Goal: Task Accomplishment & Management: Complete application form

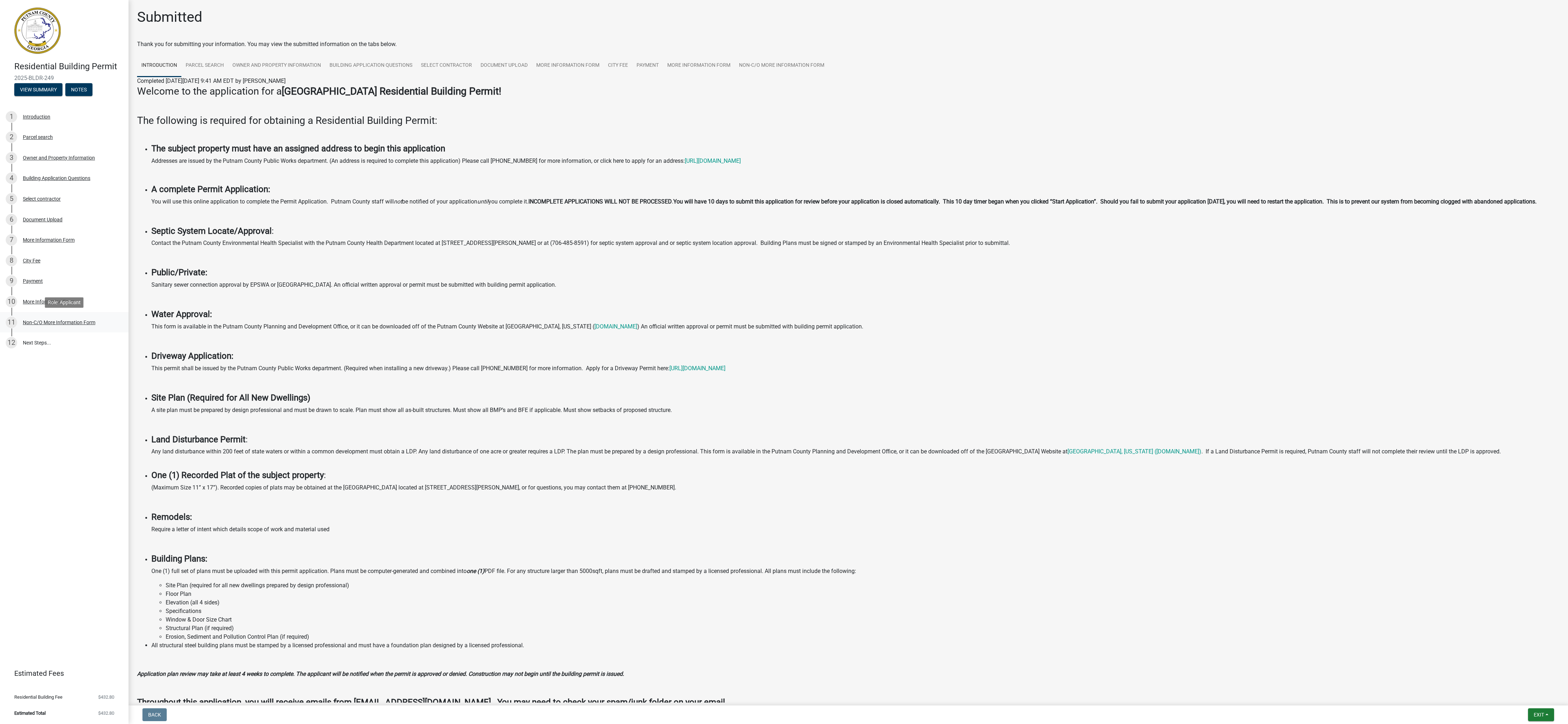
click at [75, 323] on div "Non-C/O More Information Form" at bounding box center [59, 323] width 72 height 5
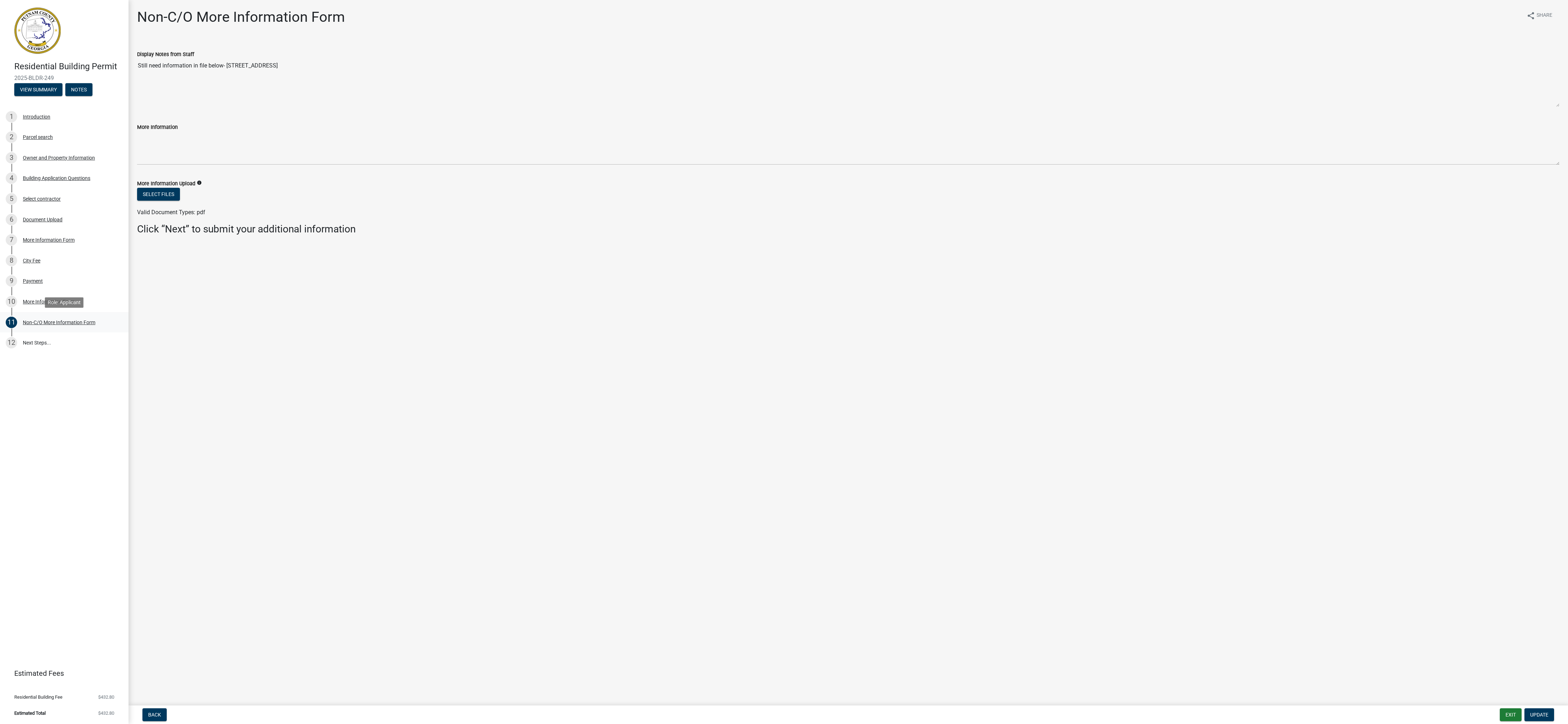
click at [42, 325] on div "Non-C/O More Information Form" at bounding box center [59, 323] width 72 height 5
click at [34, 304] on div "More Information Form" at bounding box center [49, 302] width 52 height 5
click at [40, 323] on div "Non-C/O More Information Form" at bounding box center [59, 323] width 72 height 5
click at [26, 343] on link "12 Next Steps..." at bounding box center [64, 343] width 128 height 21
click at [38, 342] on link "12 Next Steps..." at bounding box center [64, 343] width 128 height 21
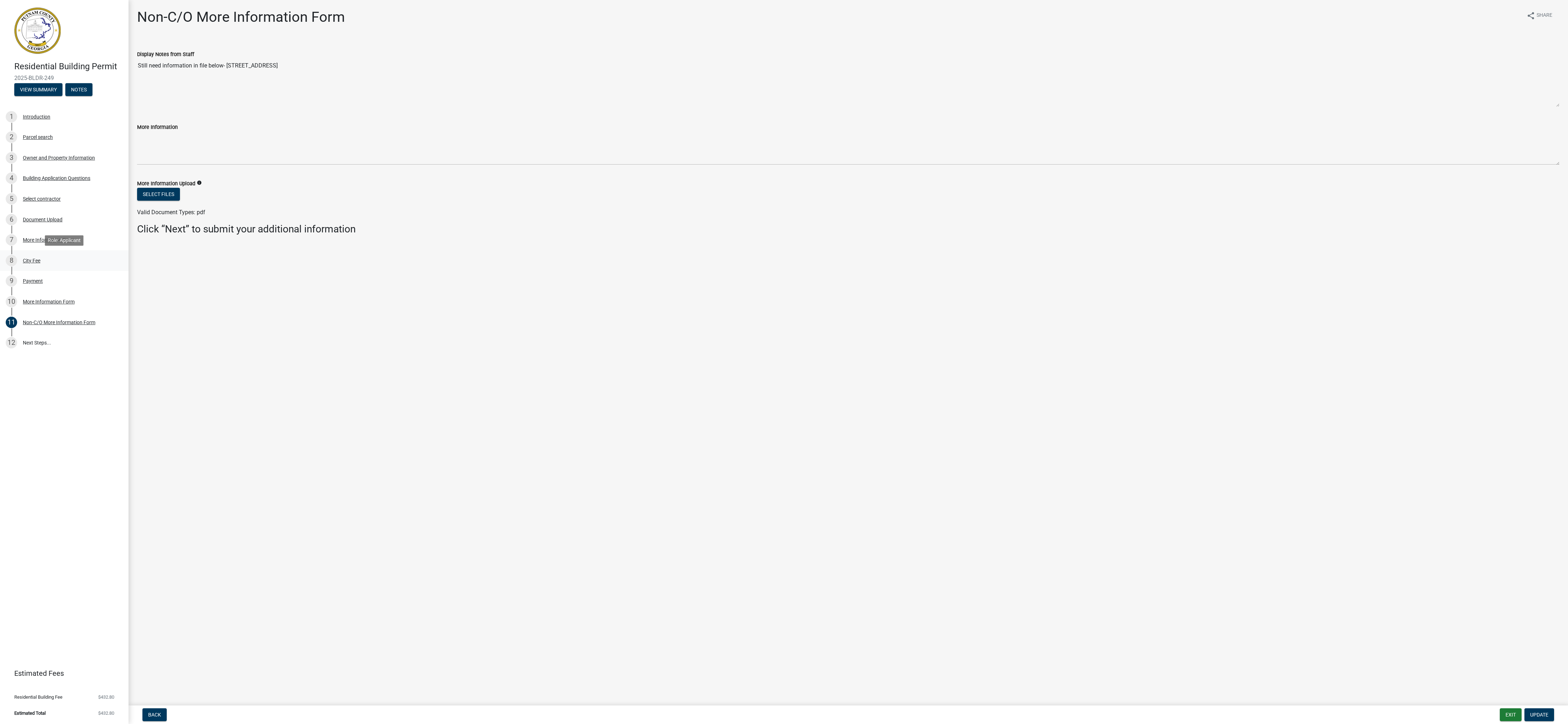
click at [30, 263] on div "City Fee" at bounding box center [32, 261] width 18 height 5
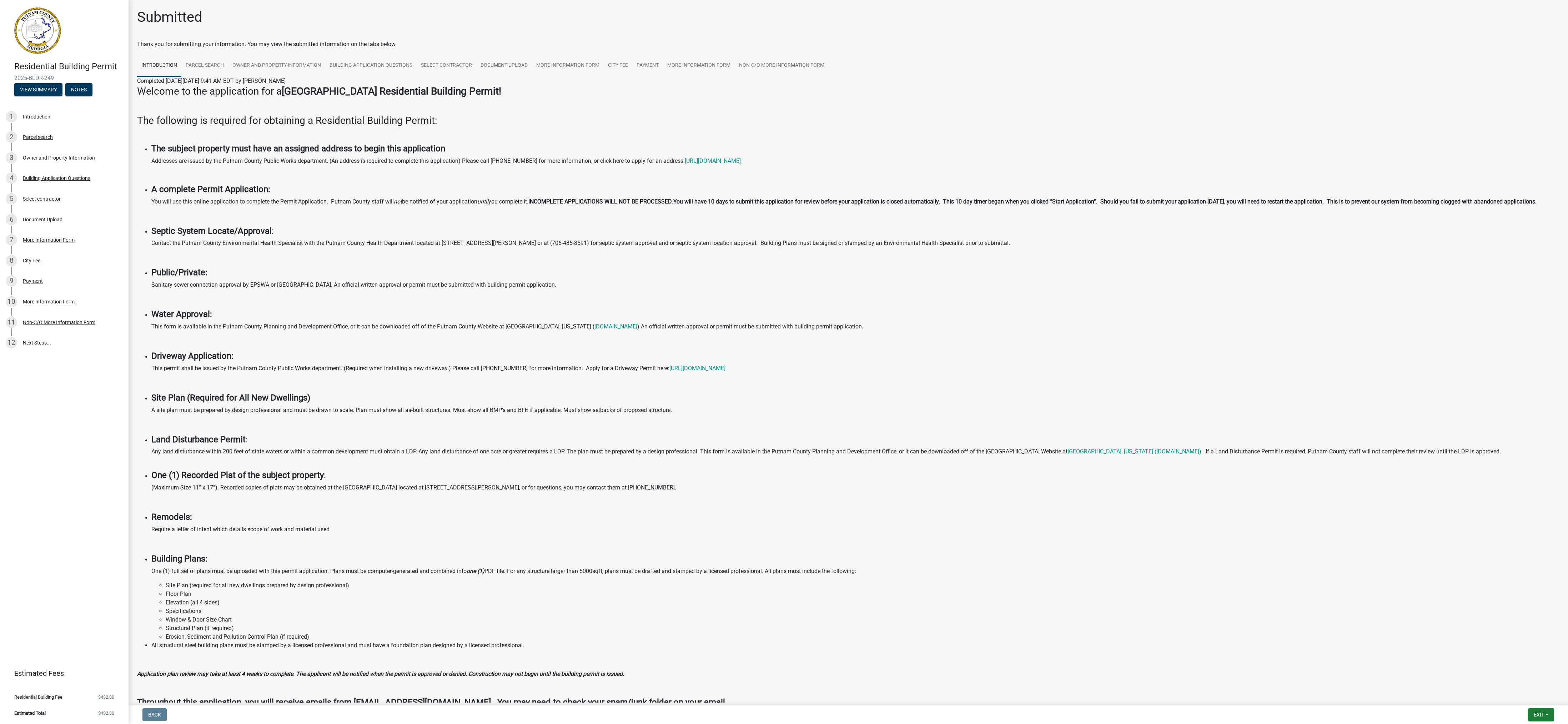
click at [46, 32] on img at bounding box center [37, 30] width 46 height 46
click at [51, 90] on button "View Summary" at bounding box center [38, 90] width 48 height 13
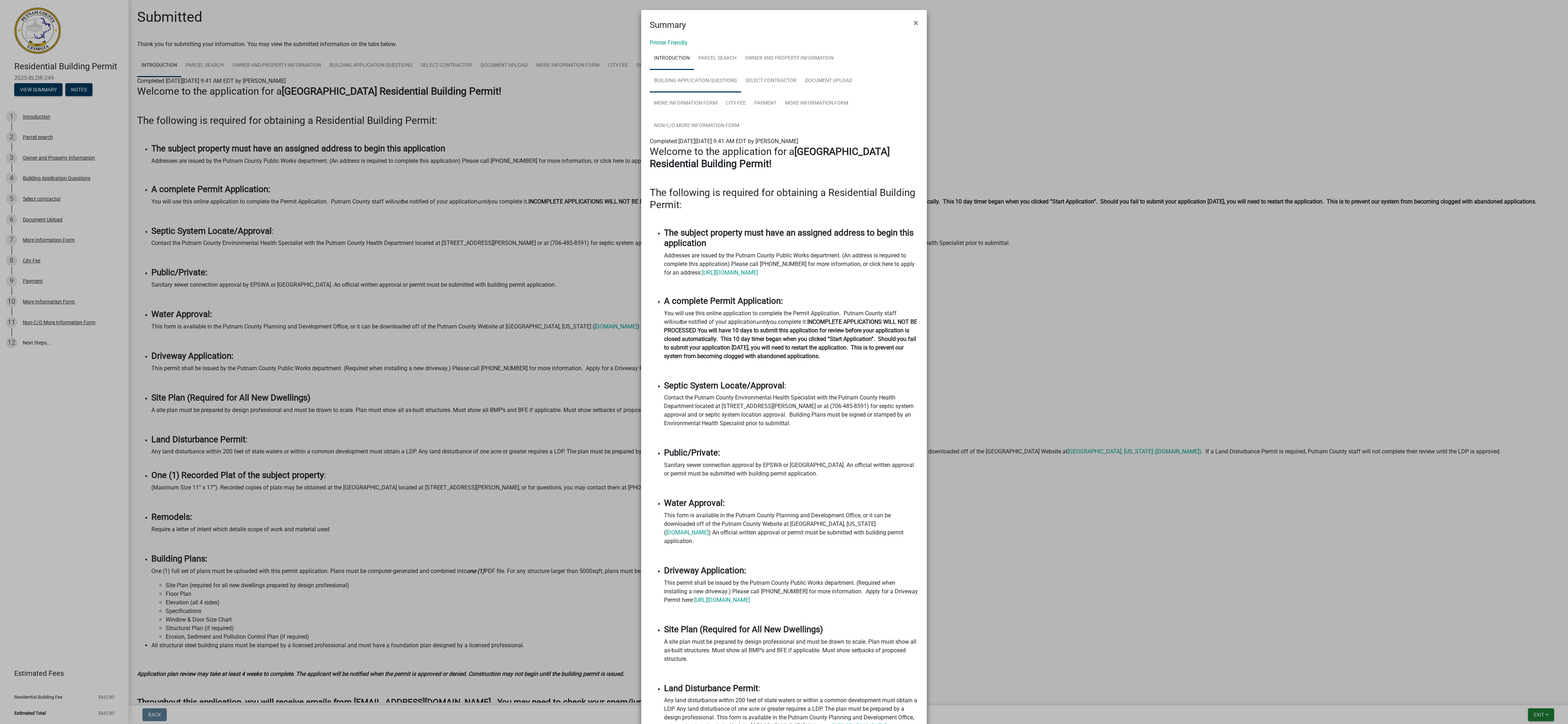
click at [683, 82] on link "Building Application Questions" at bounding box center [695, 81] width 91 height 23
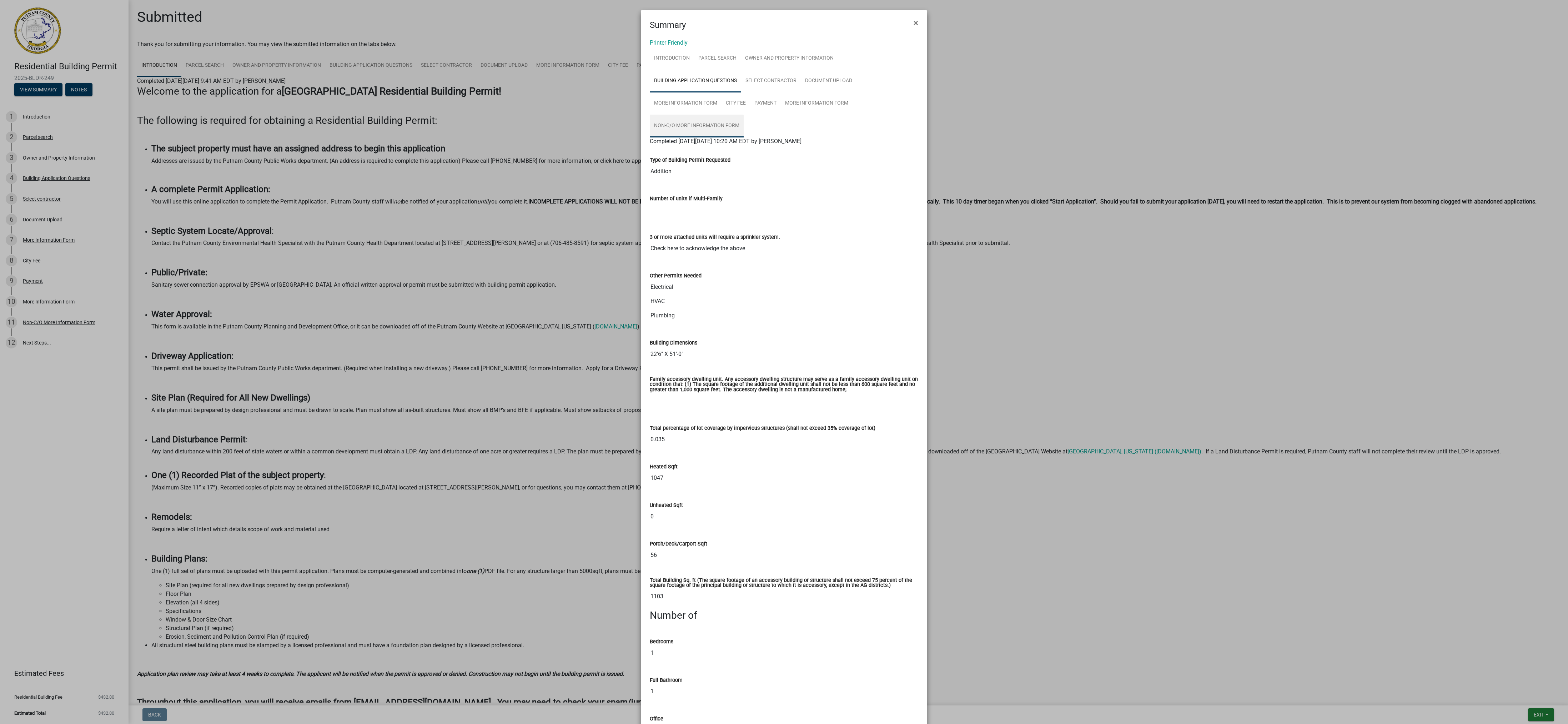
click at [709, 129] on link "Non-C/O More Information Form" at bounding box center [696, 126] width 94 height 23
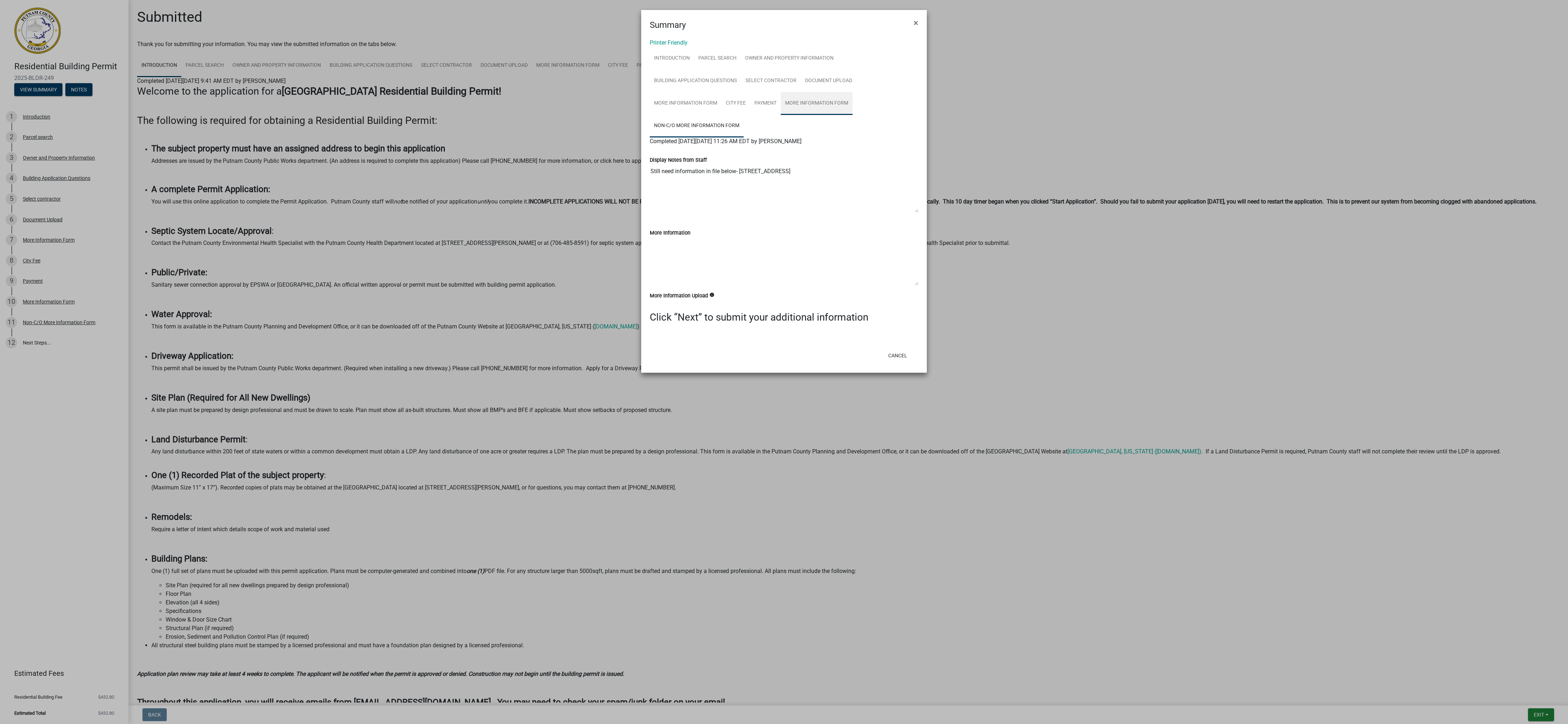
click at [804, 96] on link "More Information Form" at bounding box center [817, 104] width 72 height 23
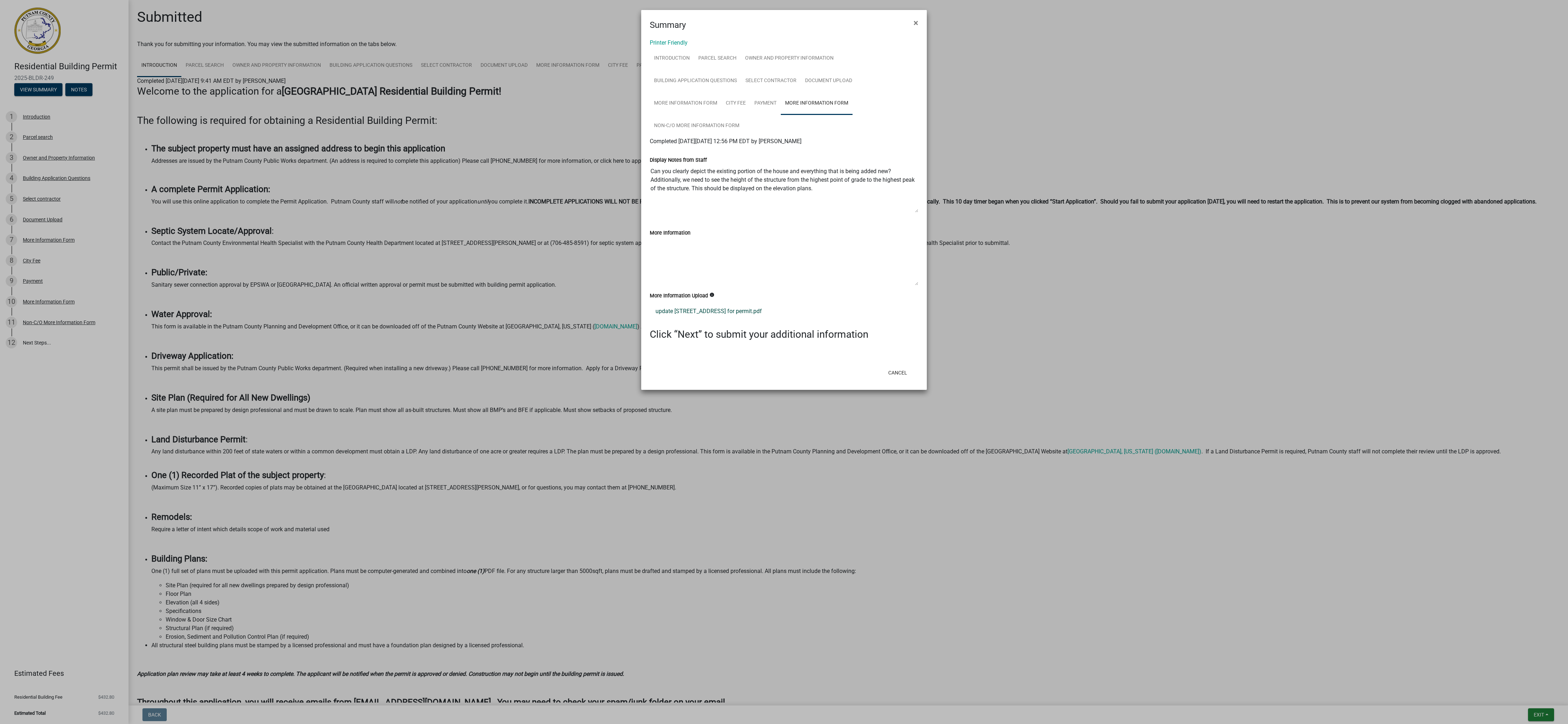
click at [763, 312] on link "update 119 Reids Road Putnam County for permit.pdf" at bounding box center [783, 311] width 268 height 17
click at [704, 122] on link "Non-C/O More Information Form" at bounding box center [696, 126] width 94 height 23
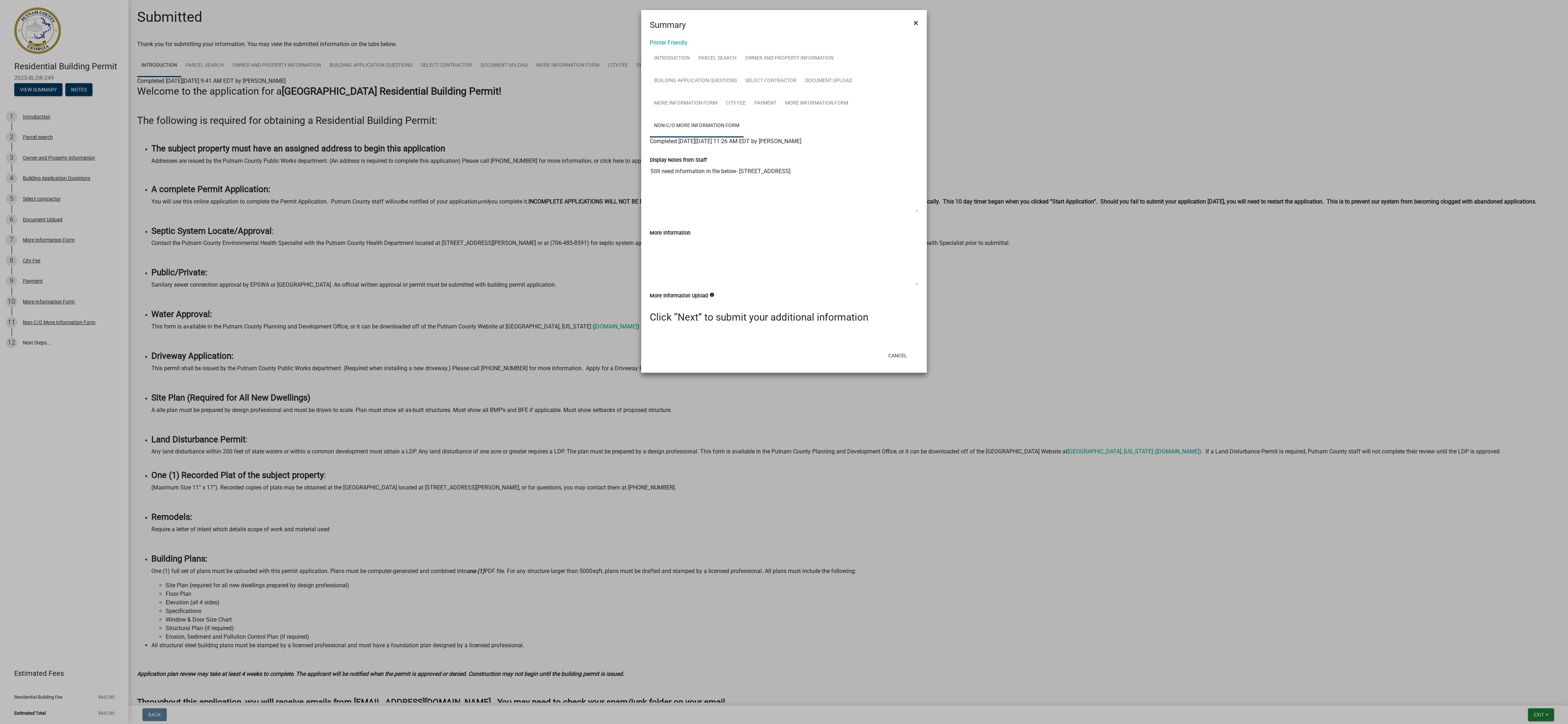
click at [917, 19] on span "×" at bounding box center [916, 23] width 5 height 10
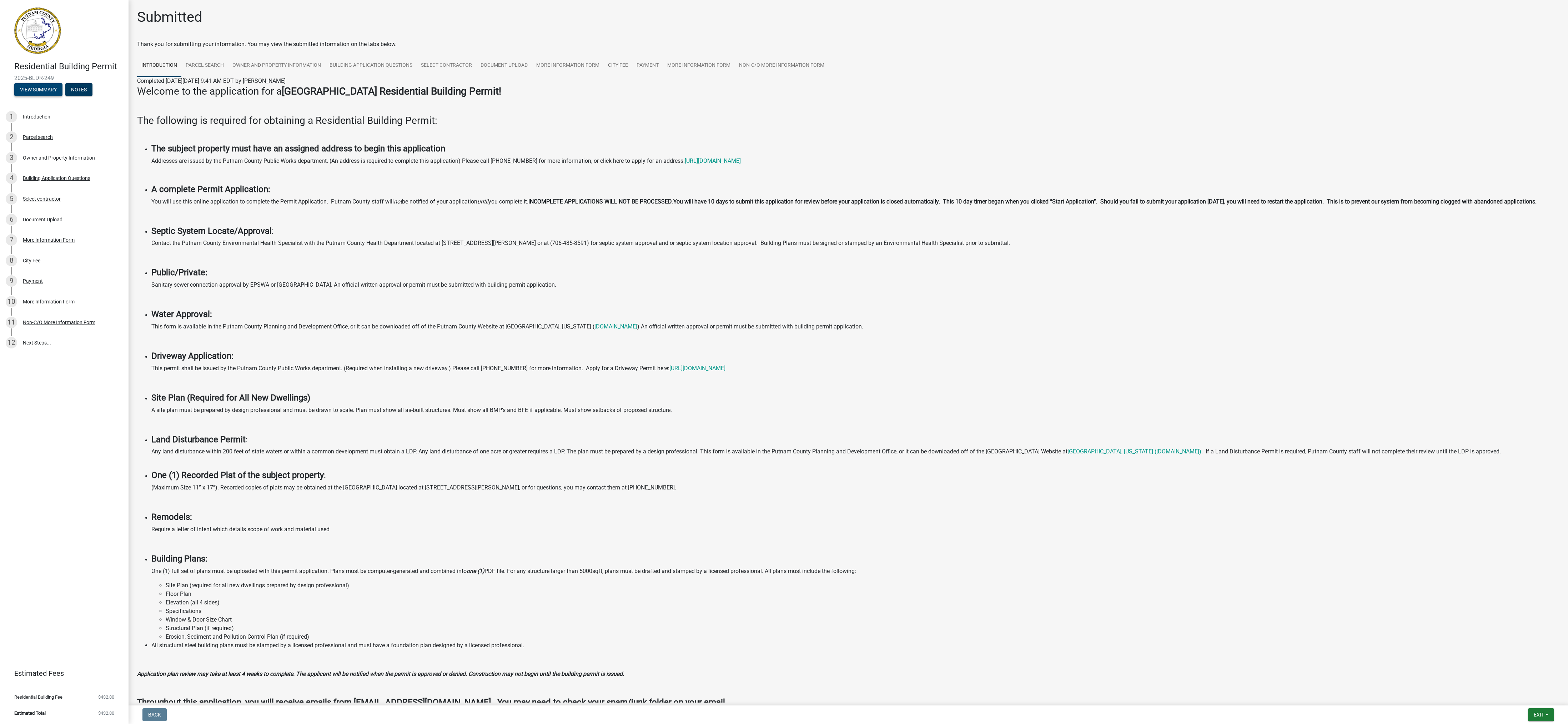
scroll to position [55, 0]
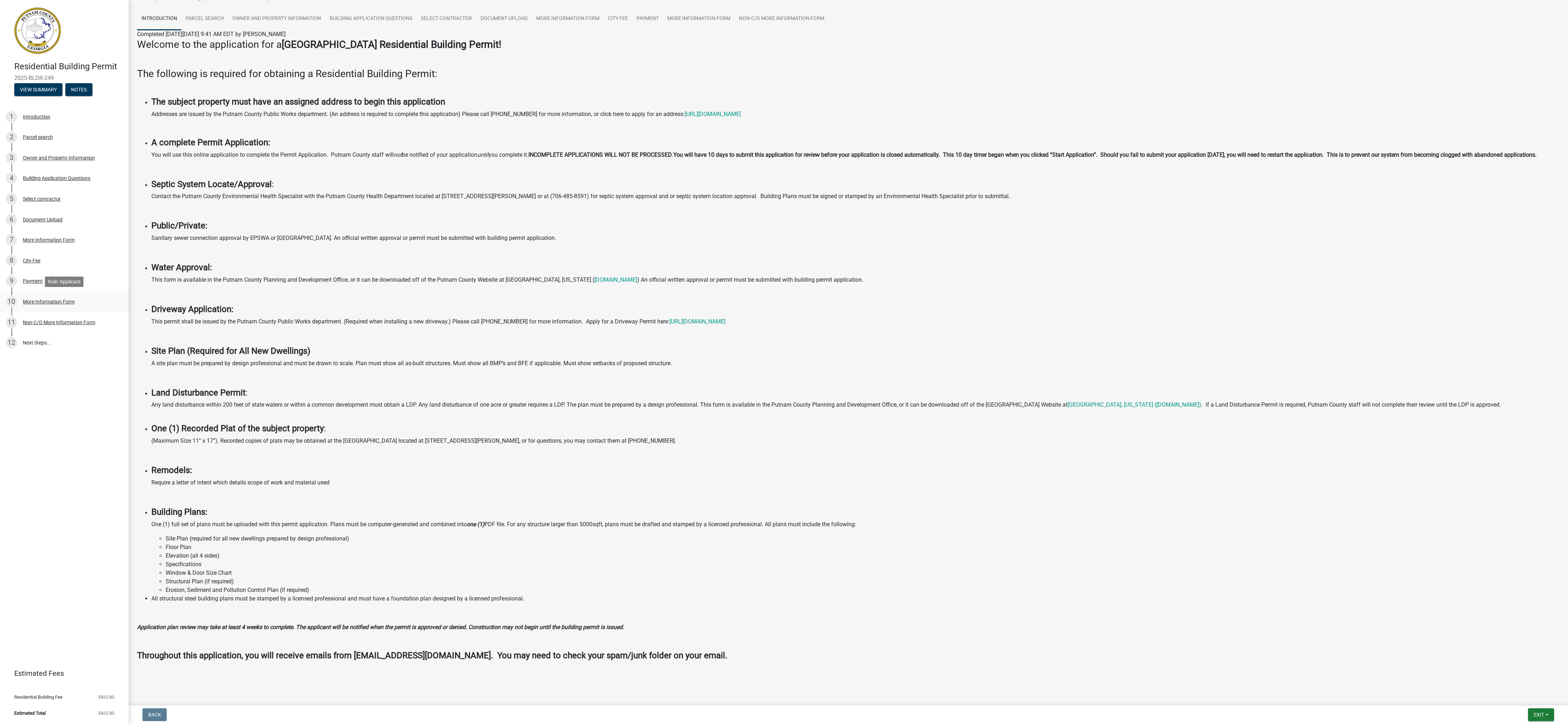
click at [38, 304] on div "10 More Information Form" at bounding box center [61, 301] width 111 height 12
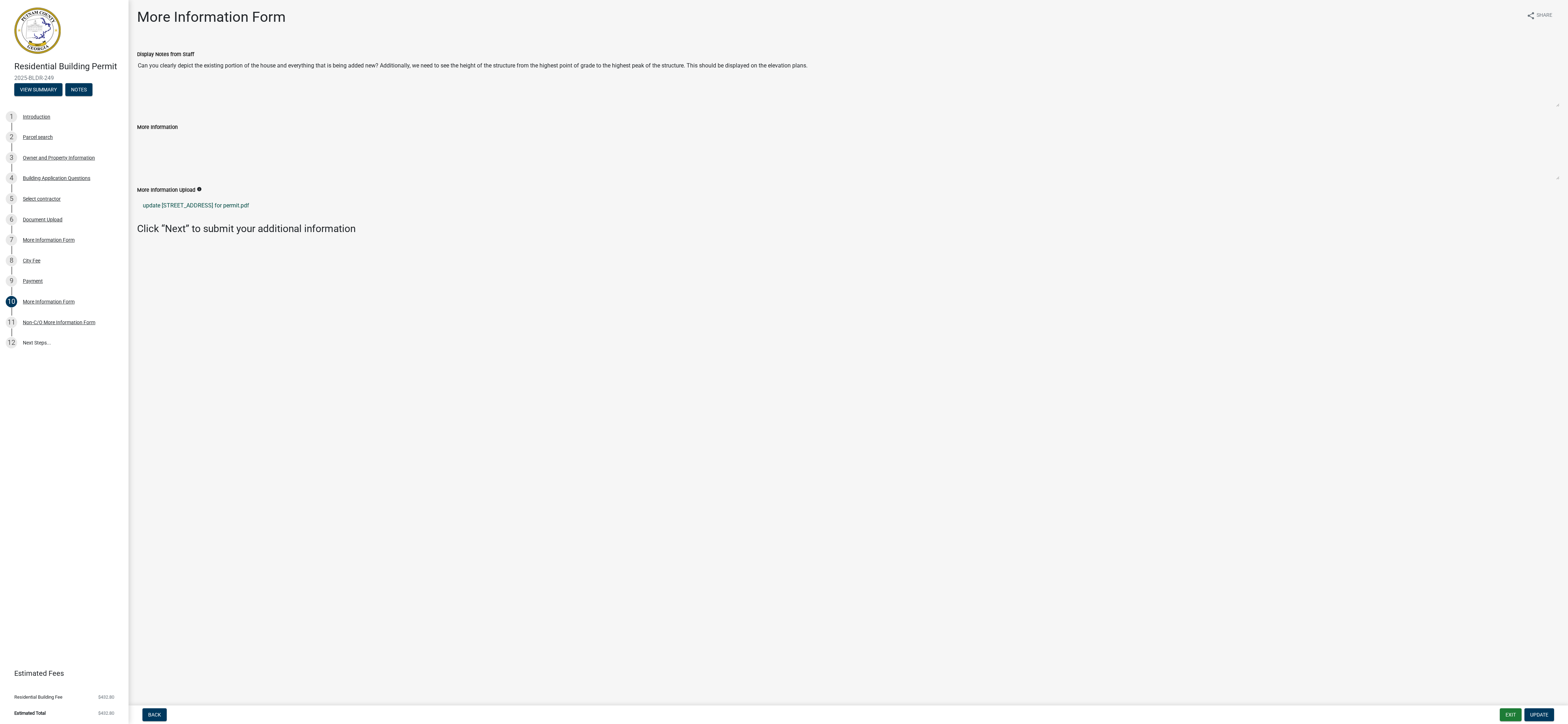
click at [201, 210] on link "update 119 Reids Road Putnam County for permit.pdf" at bounding box center [848, 206] width 1423 height 17
click at [54, 323] on div "Non-C/O More Information Form" at bounding box center [59, 323] width 72 height 5
click at [66, 321] on div "Non-C/O More Information Form" at bounding box center [59, 323] width 72 height 5
click at [1556, 104] on textarea "Still need information in file below- [STREET_ADDRESS]" at bounding box center [848, 83] width 1423 height 49
click at [1551, 155] on textarea "More Information" at bounding box center [848, 148] width 1423 height 33
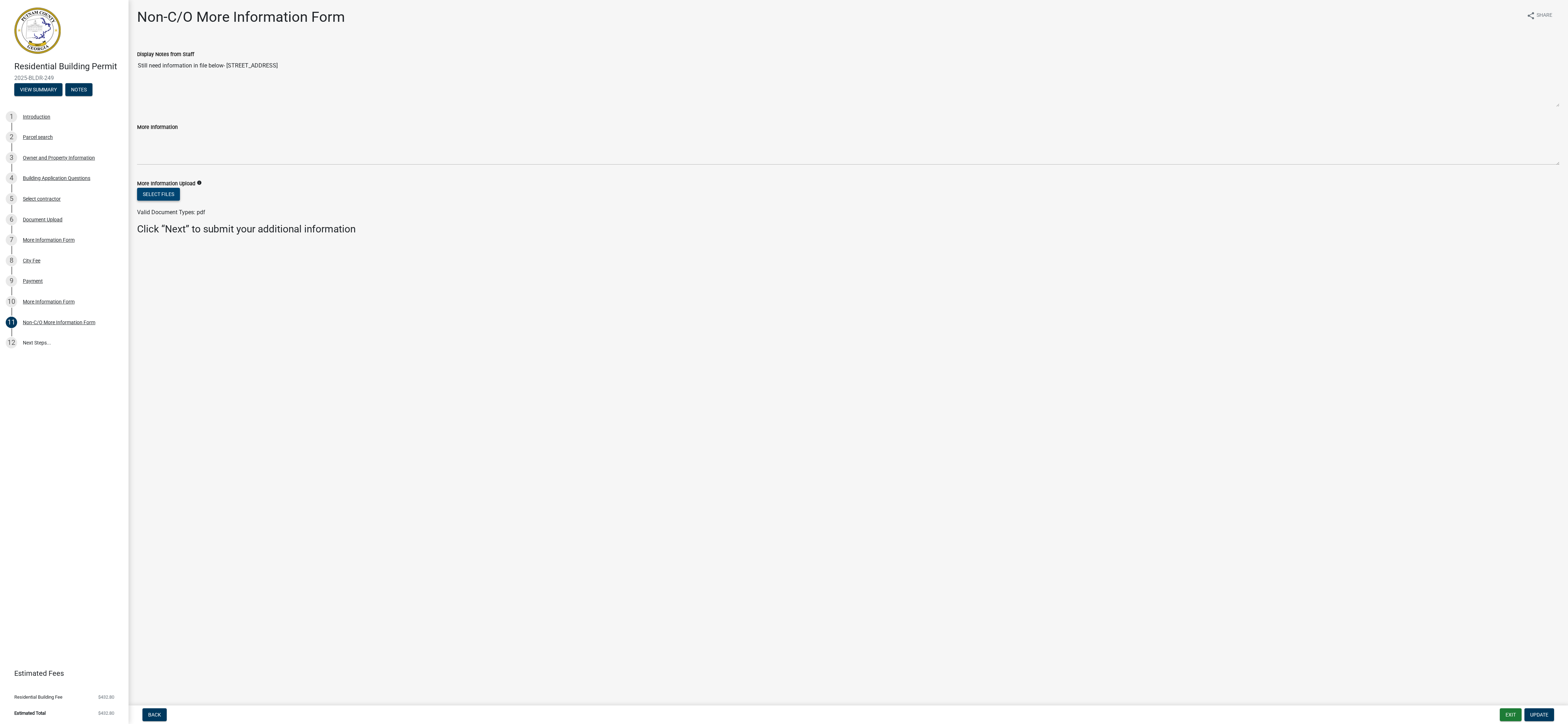
click at [164, 197] on button "Select files" at bounding box center [158, 194] width 43 height 13
click at [30, 304] on div "10 More Information Form" at bounding box center [61, 301] width 111 height 12
click at [269, 206] on link "update 119 Reids Road Putnam County for permit.pdf" at bounding box center [848, 206] width 1423 height 17
click at [48, 91] on button "View Summary" at bounding box center [38, 90] width 48 height 13
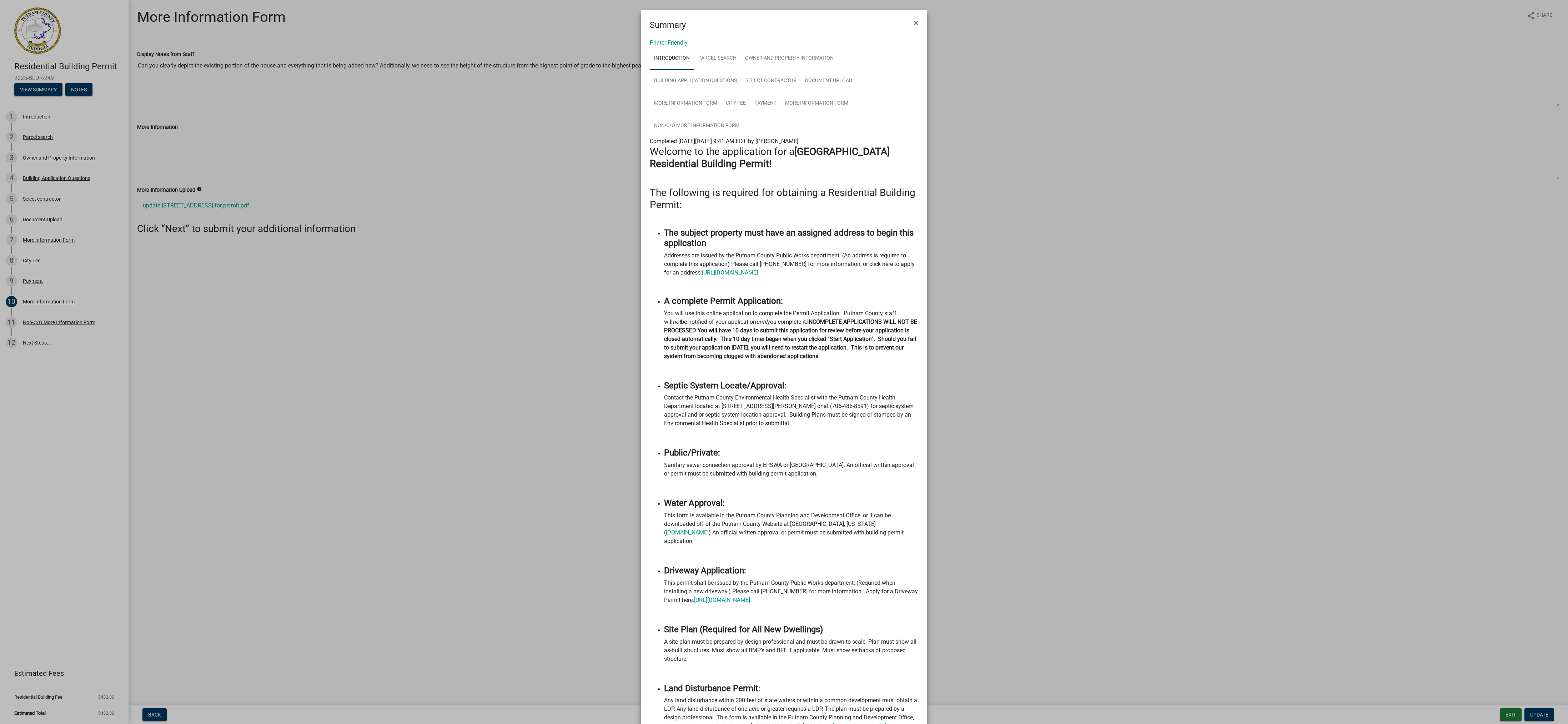
click at [127, 143] on ngb-modal-window "Summary × Printer Friendly Introduction Parcel search Owner and Property Inform…" at bounding box center [784, 362] width 1568 height 724
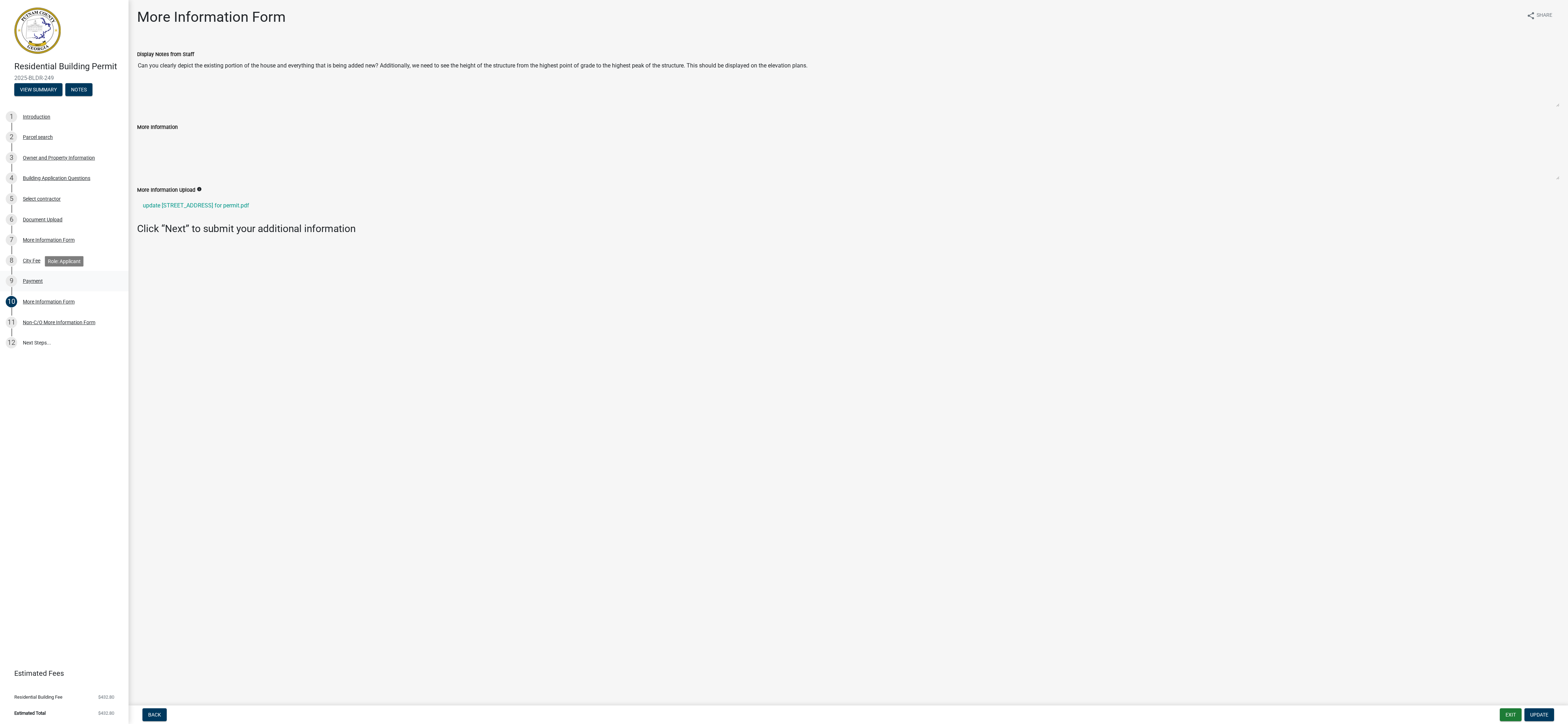
click at [35, 284] on div "9 Payment" at bounding box center [61, 281] width 111 height 12
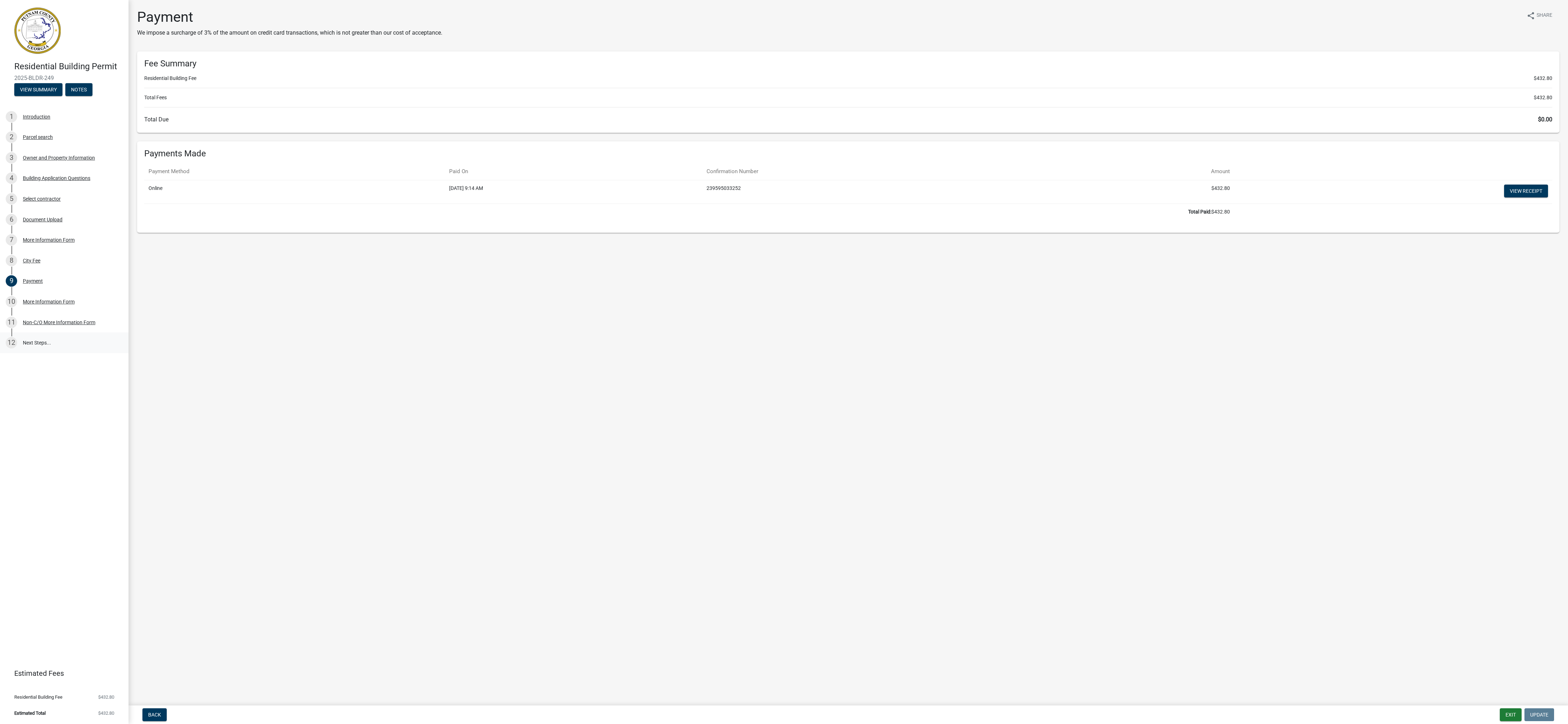
drag, startPoint x: 32, startPoint y: 342, endPoint x: 33, endPoint y: 348, distance: 6.1
click at [33, 348] on link "12 Next Steps..." at bounding box center [64, 343] width 128 height 21
click at [12, 343] on div "12" at bounding box center [11, 343] width 12 height 12
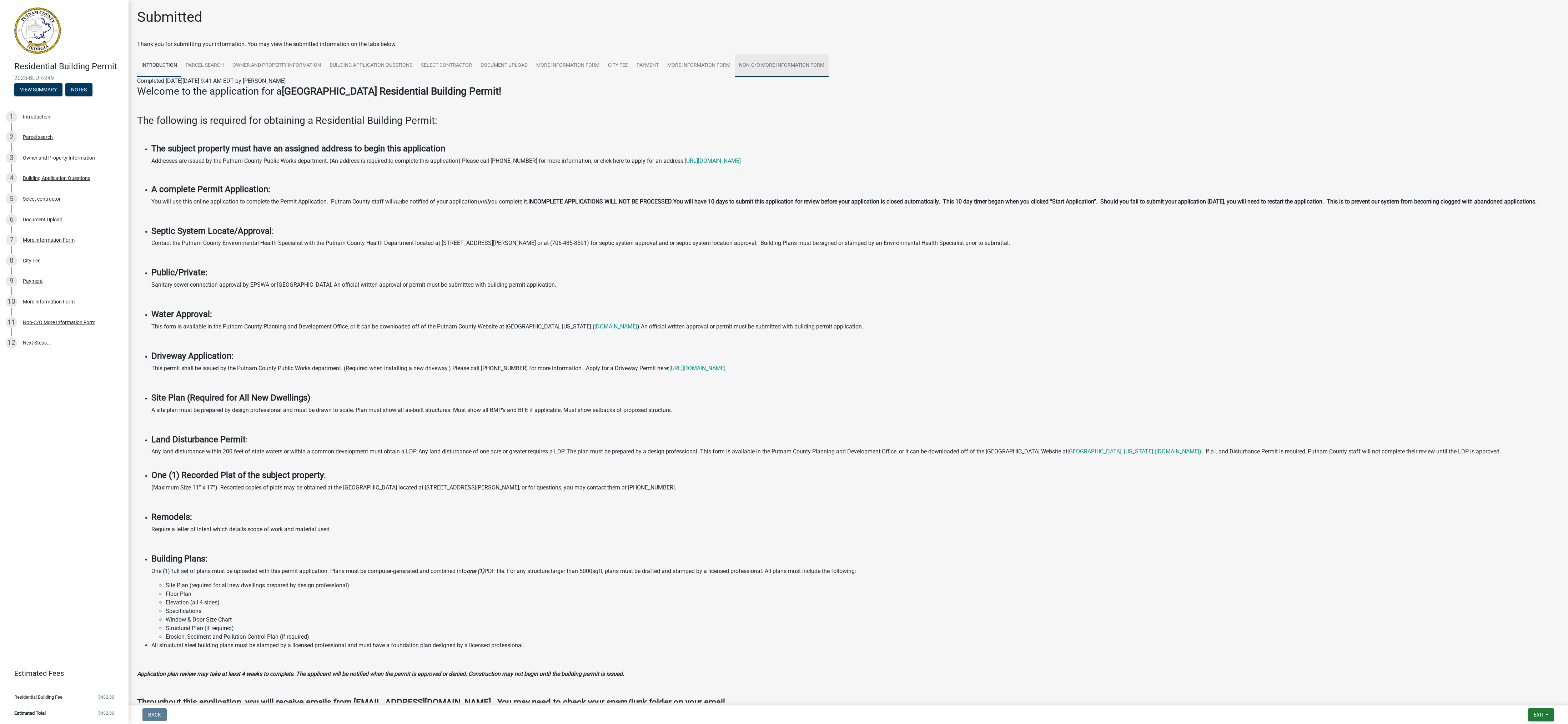
click at [771, 62] on link "Non-C/O More Information Form" at bounding box center [782, 66] width 94 height 23
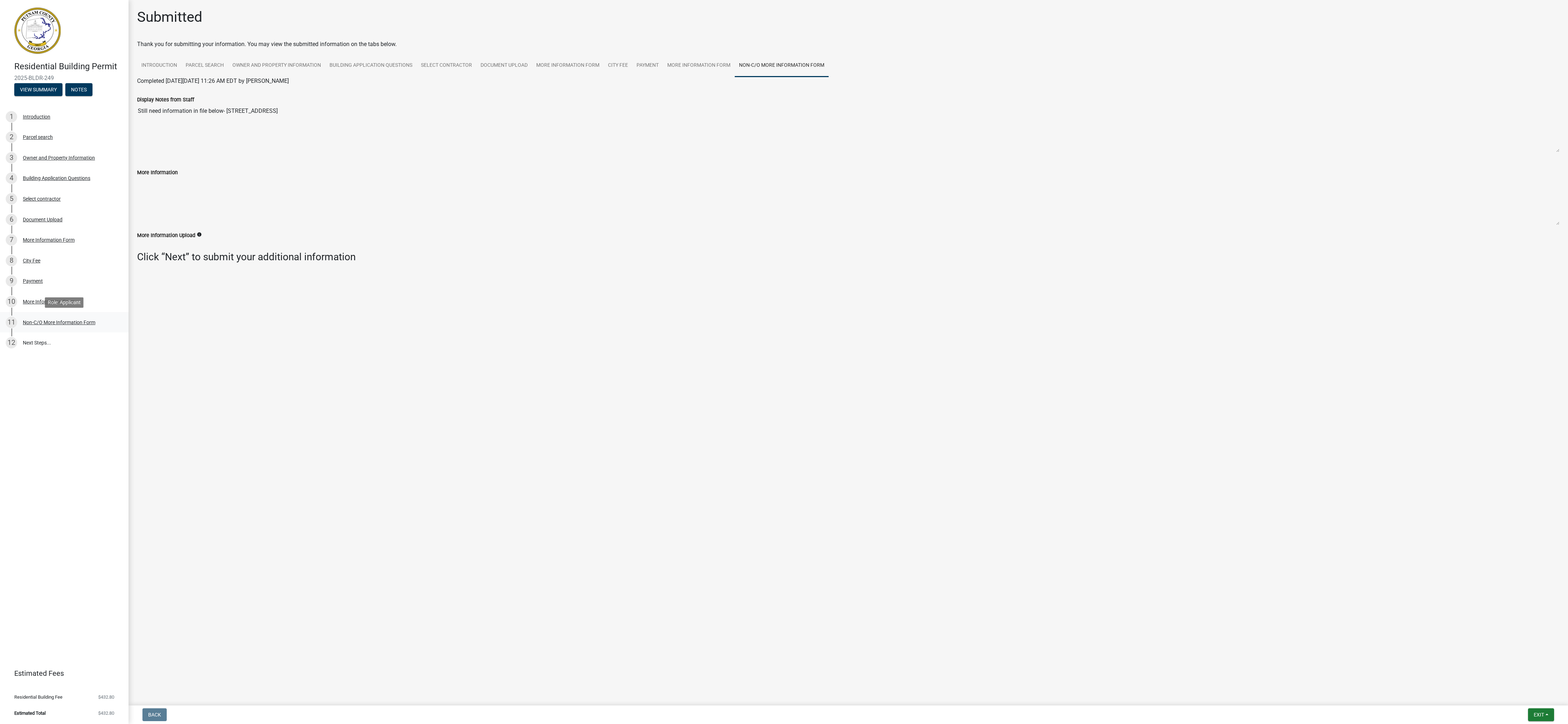
click at [38, 325] on div "Non-C/O More Information Form" at bounding box center [59, 323] width 72 height 5
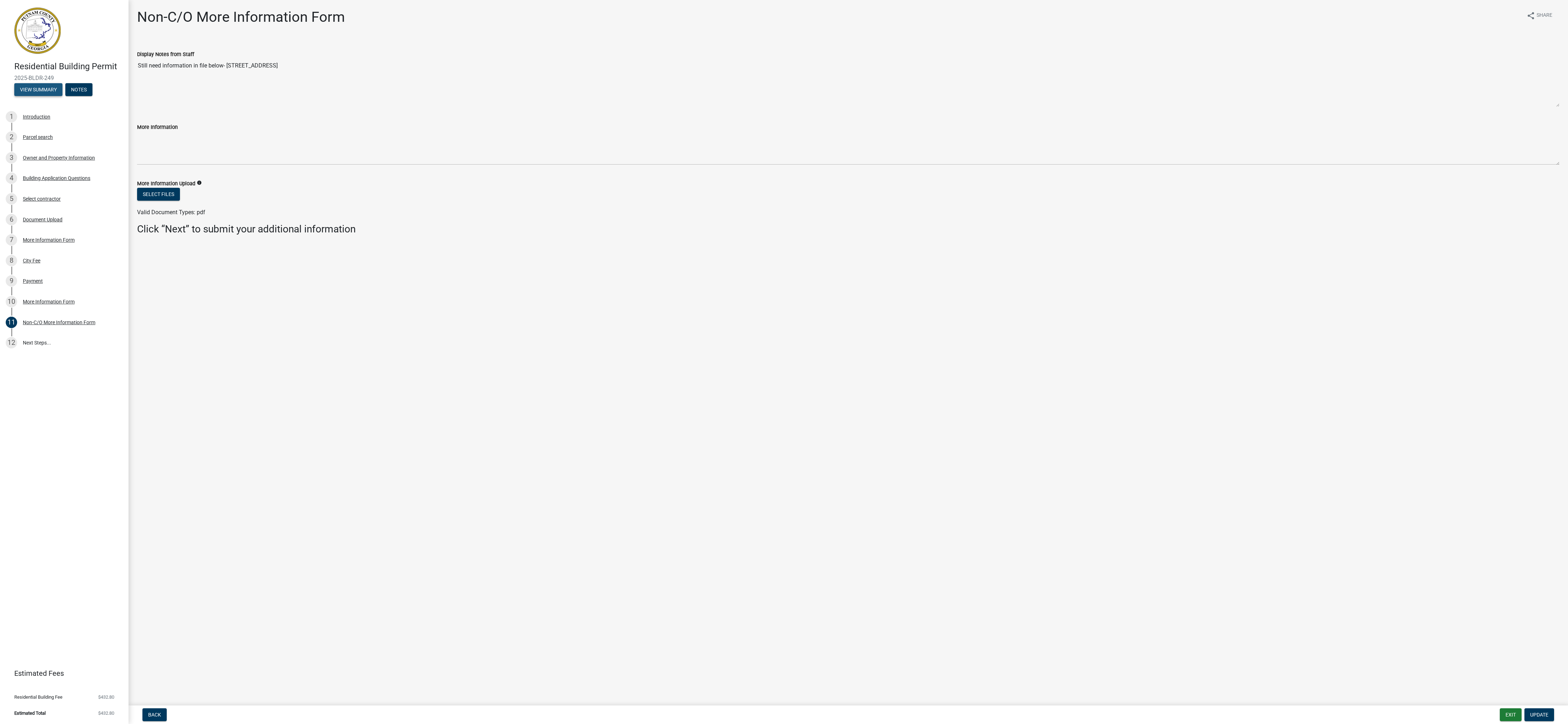
click at [45, 92] on button "View Summary" at bounding box center [38, 90] width 48 height 13
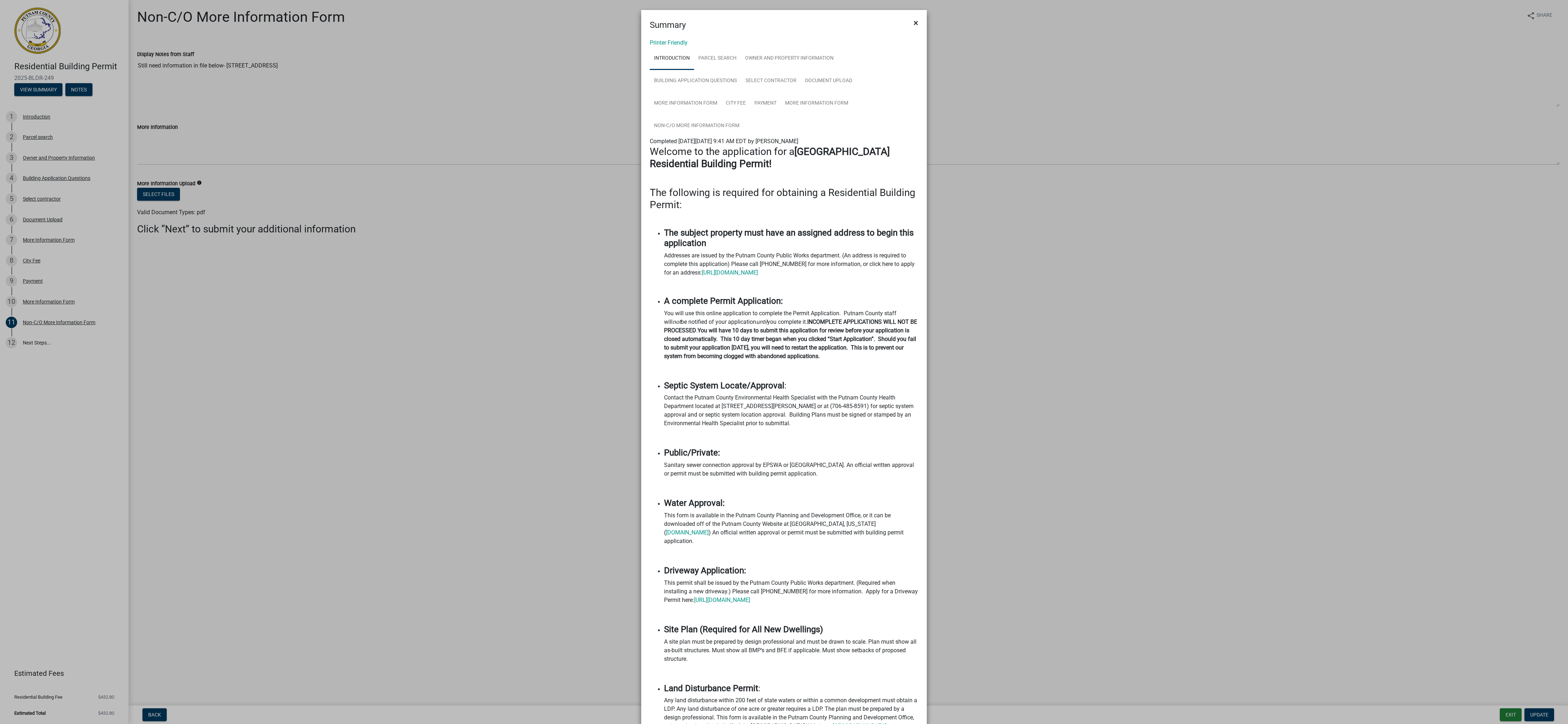
click at [908, 22] on button "×" at bounding box center [916, 23] width 16 height 20
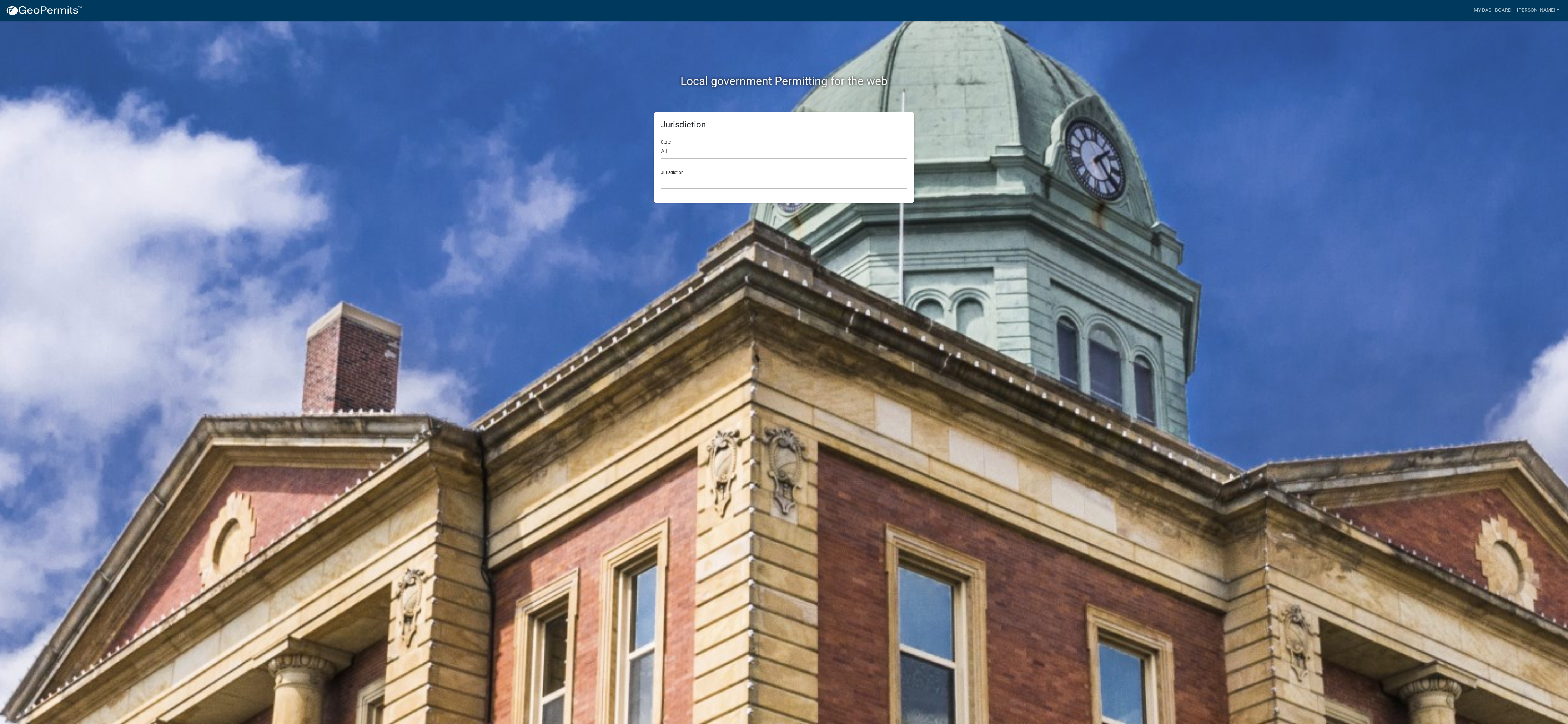
click at [695, 147] on select "All Colorado Georgia Indiana Iowa Kansas Minnesota Ohio South Carolina Wisconsin" at bounding box center [784, 152] width 247 height 15
select select "Georgia"
click at [661, 144] on select "All Colorado Georgia Indiana Iowa Kansas Minnesota Ohio South Carolina Wisconsin" at bounding box center [784, 152] width 247 height 15
click at [719, 179] on select "Carroll County, Georgia Cook County, Georgia Crawford County, Georgia Gilmer Co…" at bounding box center [784, 182] width 247 height 15
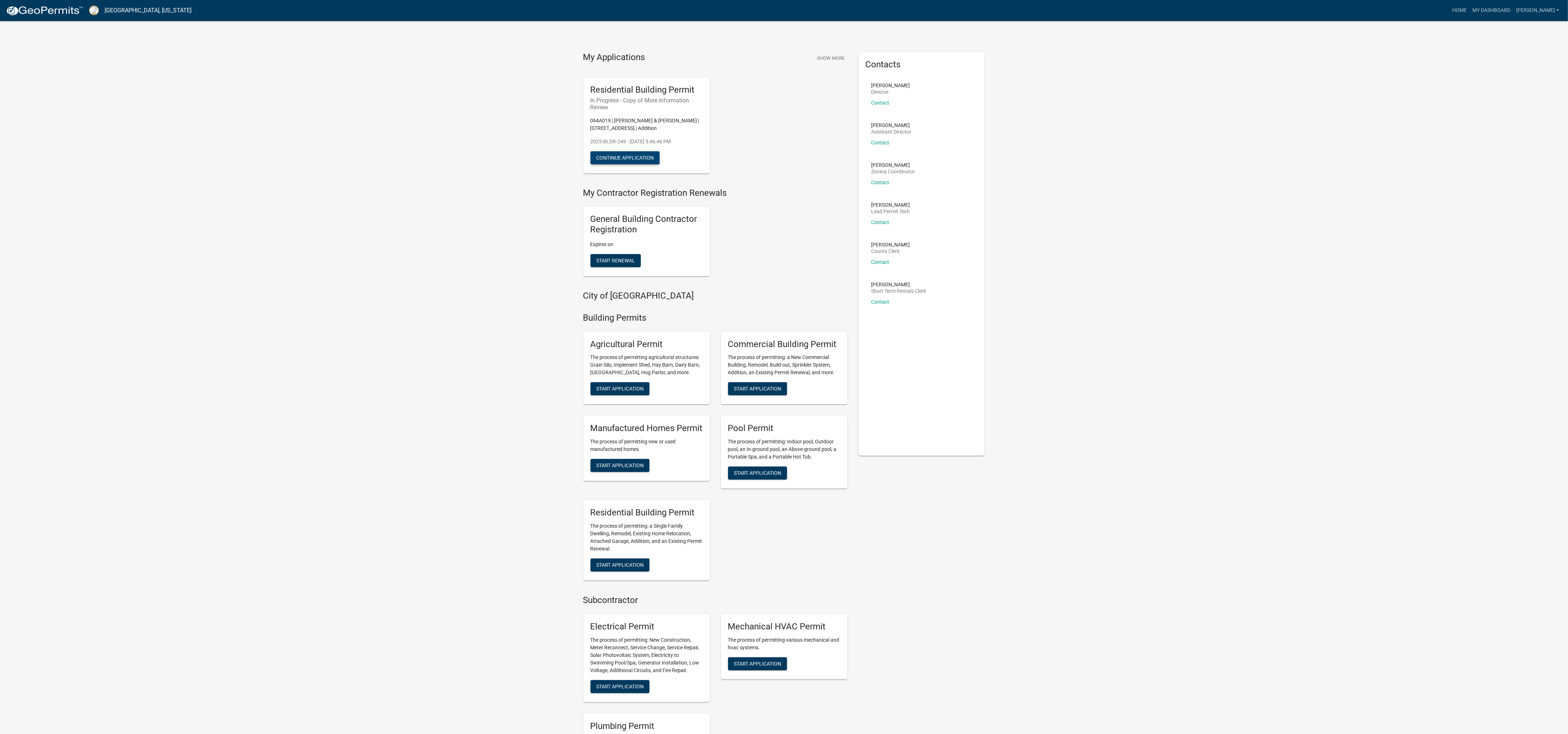
click at [654, 161] on button "Continue Application" at bounding box center [625, 157] width 69 height 13
